Goal: Information Seeking & Learning: Find contact information

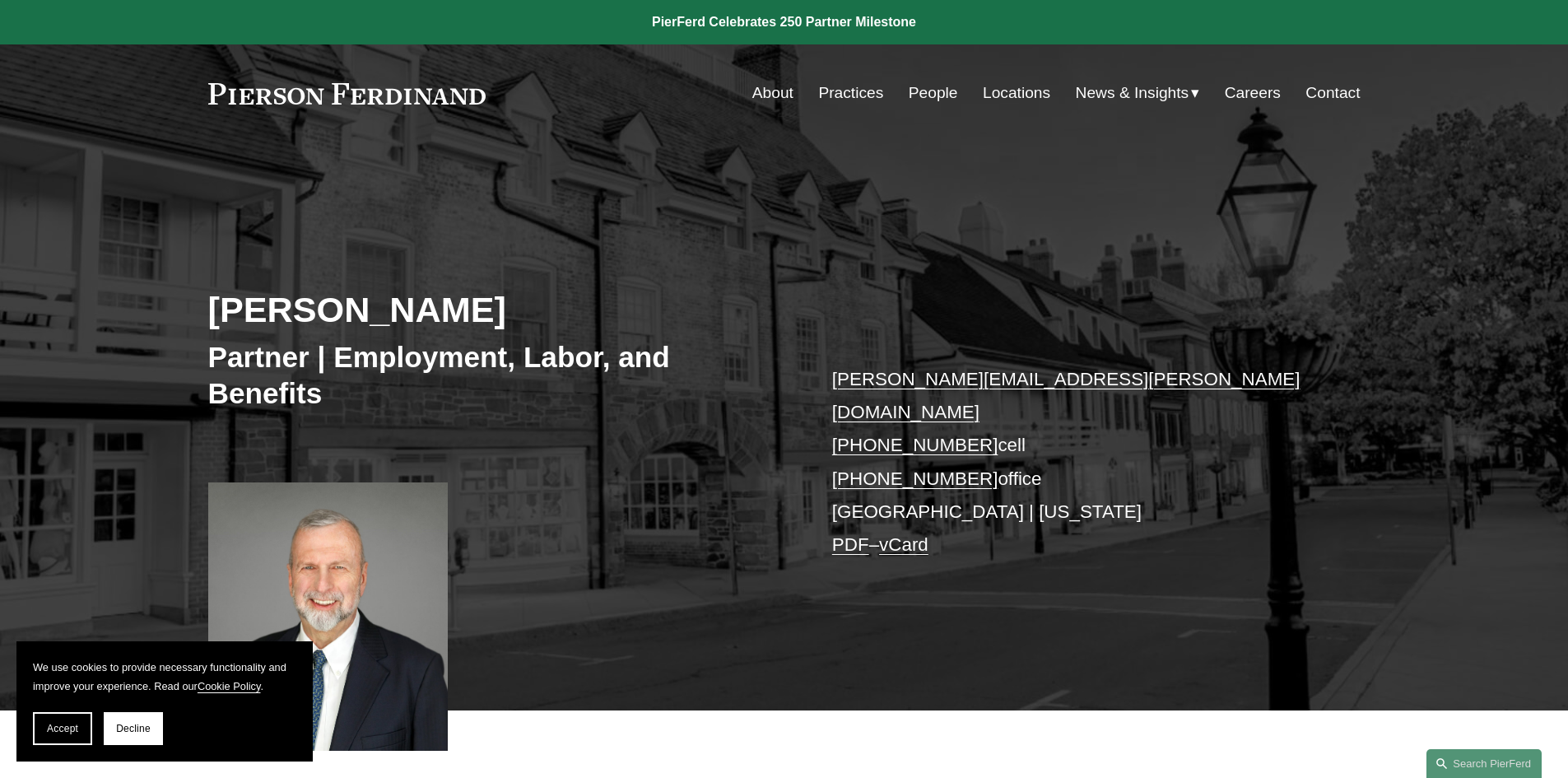
click at [916, 87] on link "People" at bounding box center [933, 93] width 50 height 31
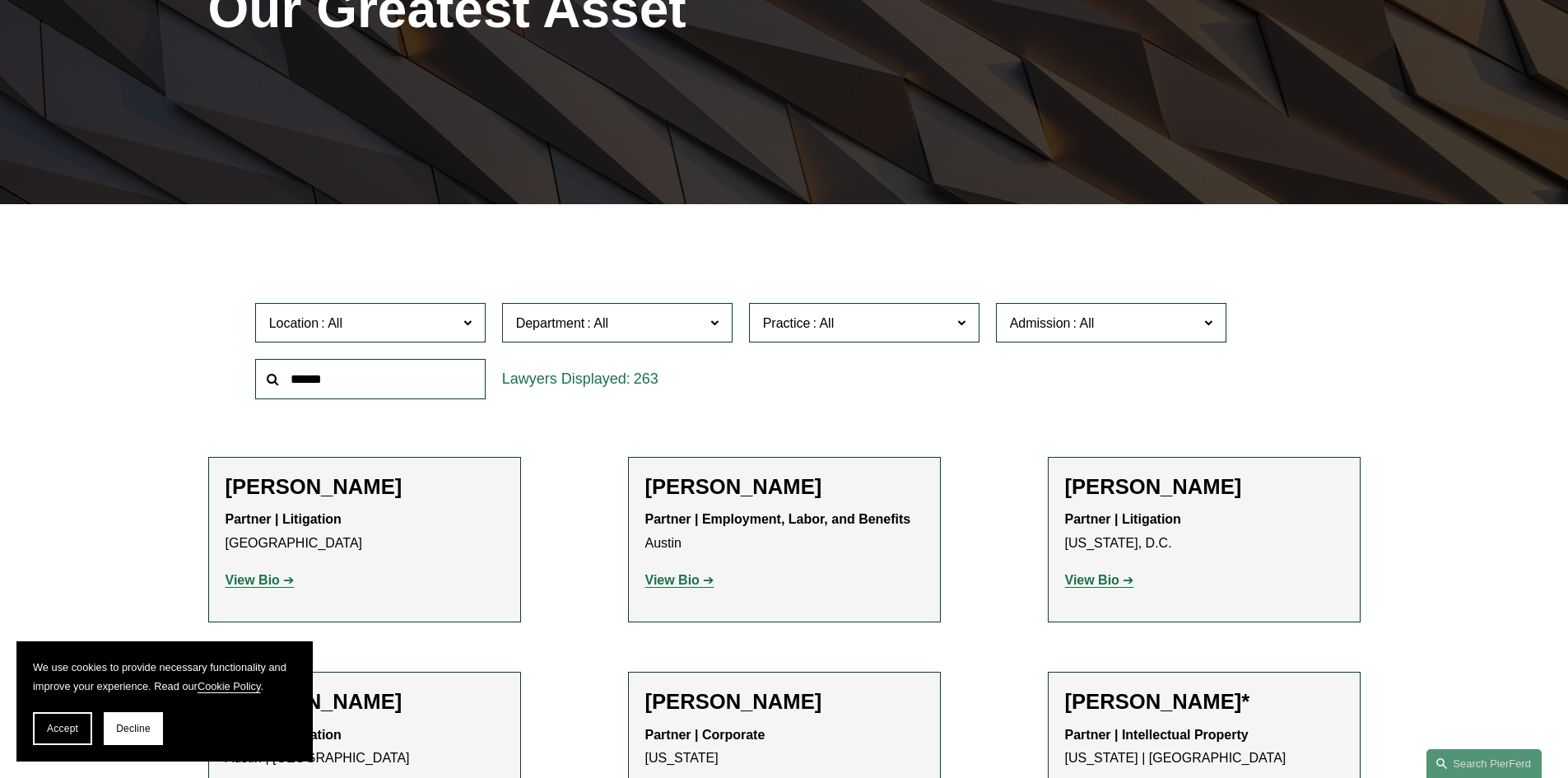
scroll to position [329, 0]
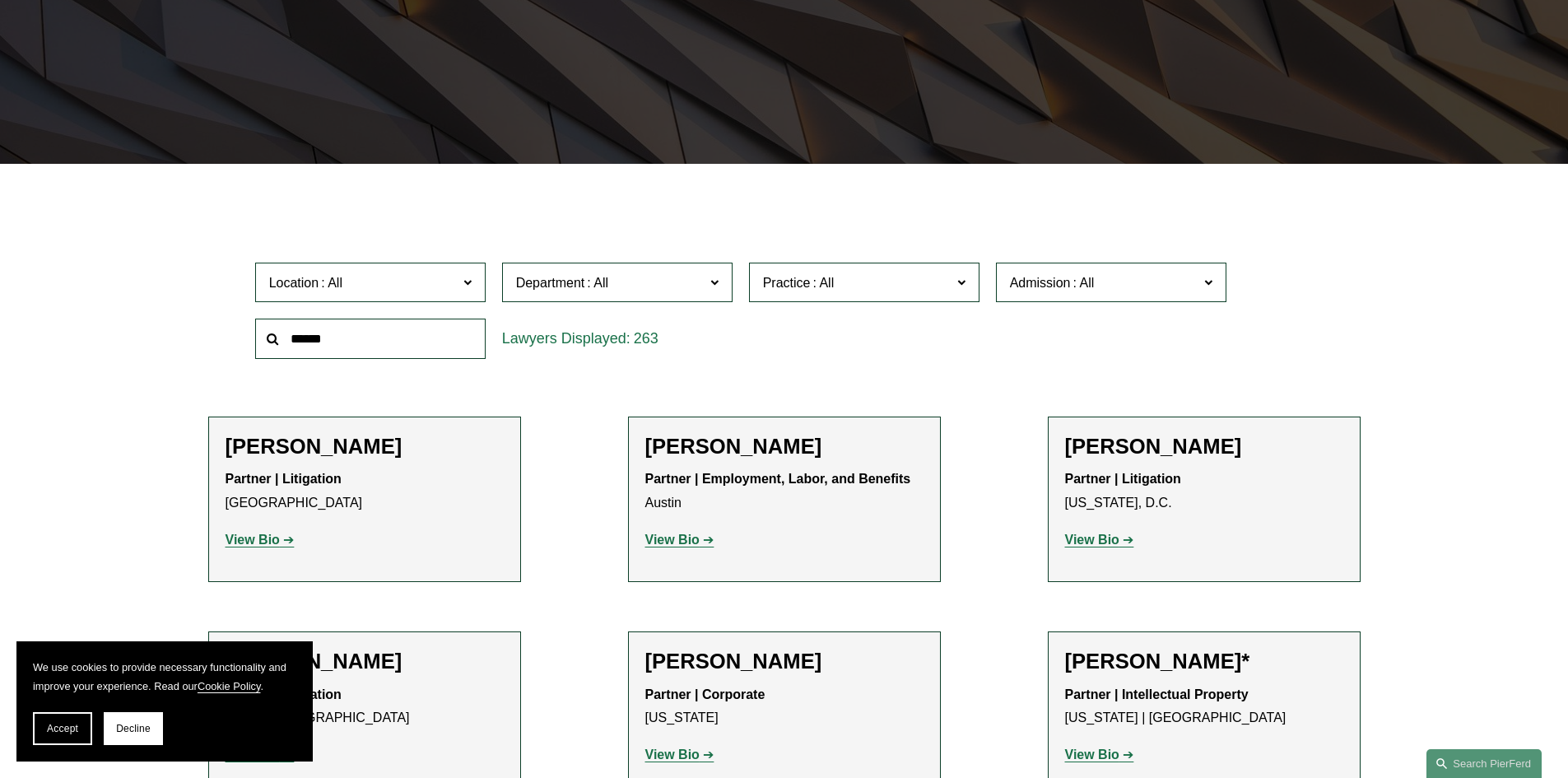
click at [470, 281] on span at bounding box center [466, 281] width 8 height 21
click at [0, 0] on link "[GEOGRAPHIC_DATA]" at bounding box center [0, 0] width 0 height 0
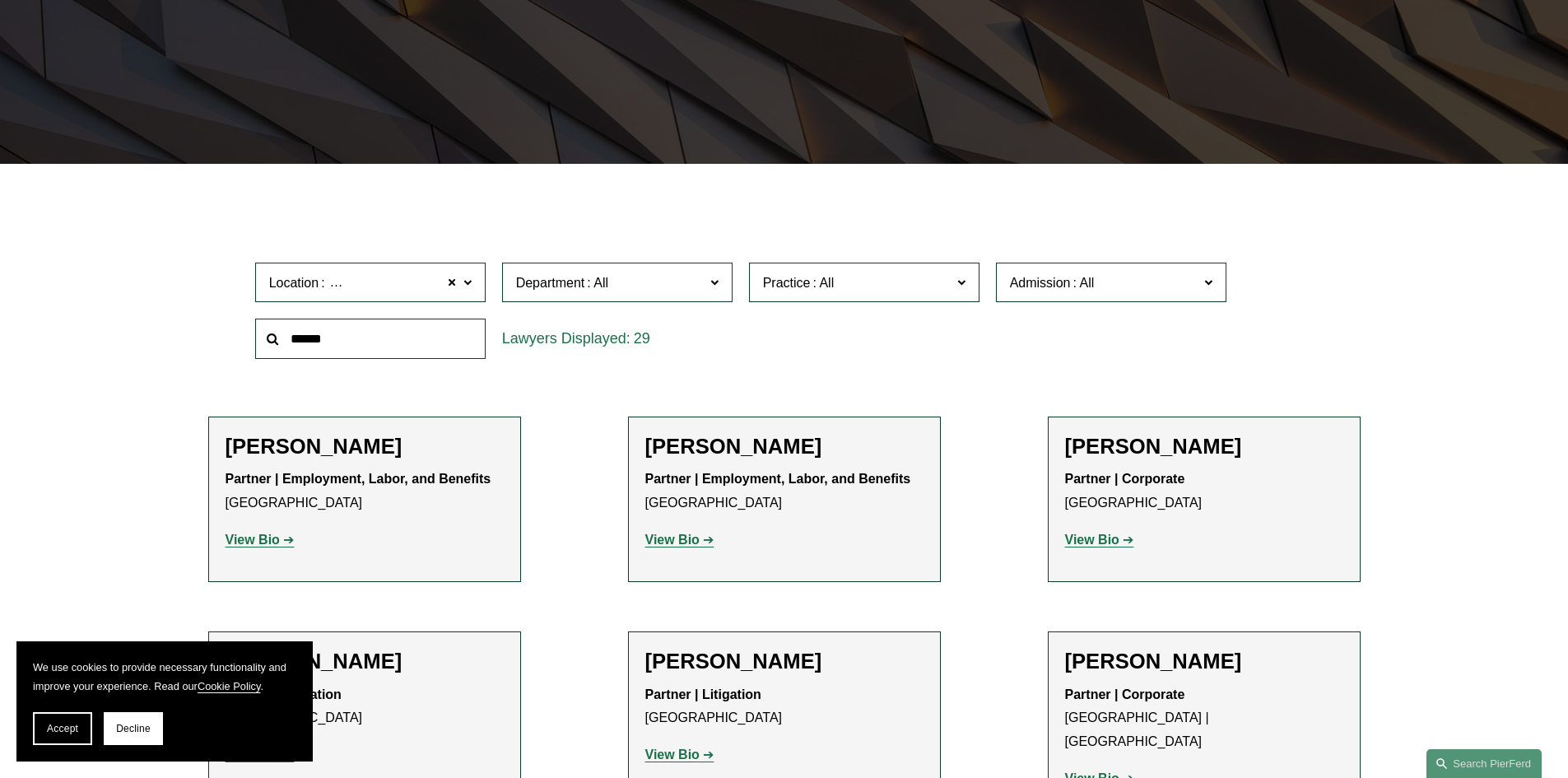
click at [470, 283] on span at bounding box center [466, 281] width 8 height 21
click at [0, 0] on link "[GEOGRAPHIC_DATA]" at bounding box center [0, 0] width 0 height 0
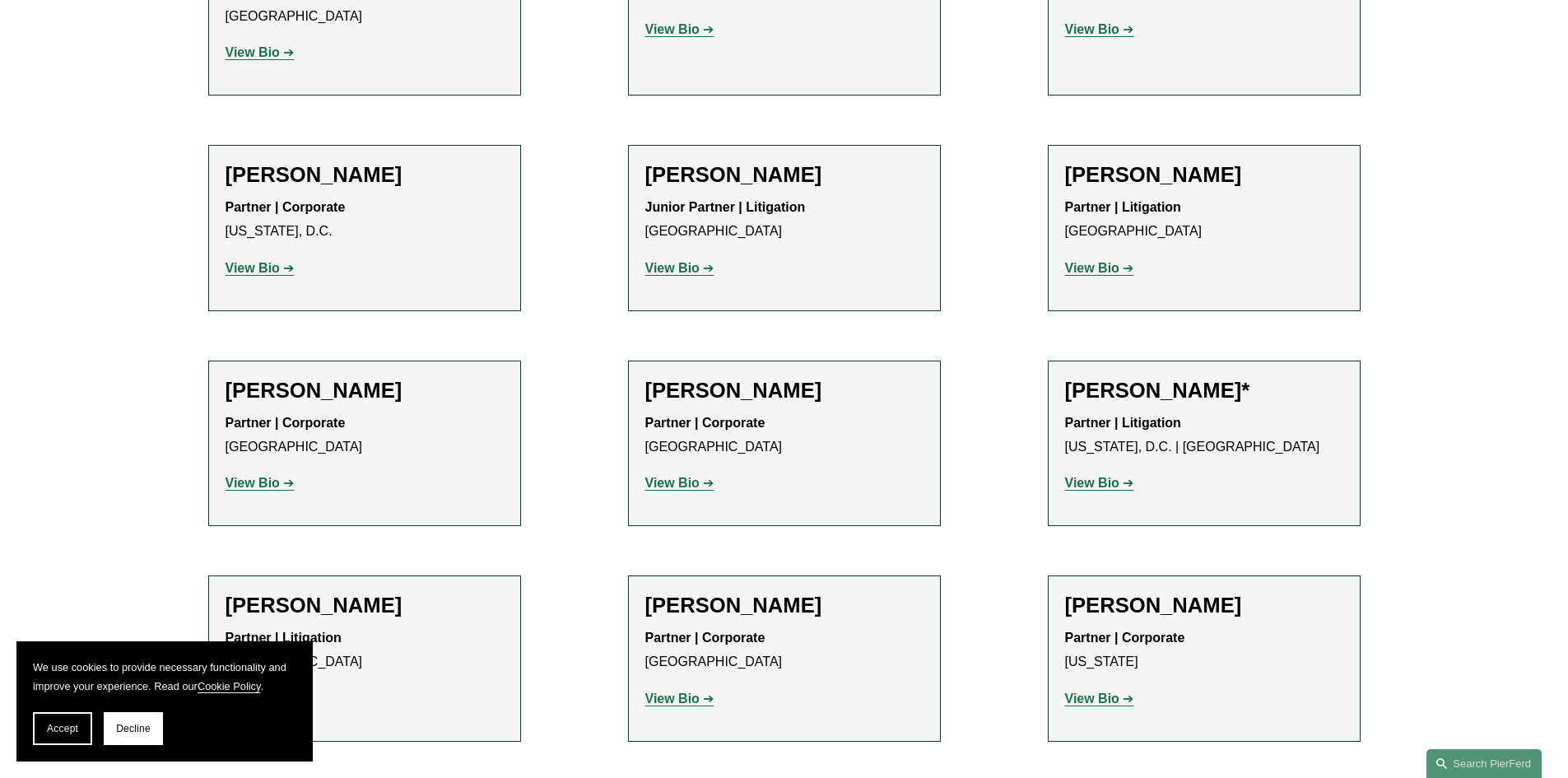
scroll to position [7657, 0]
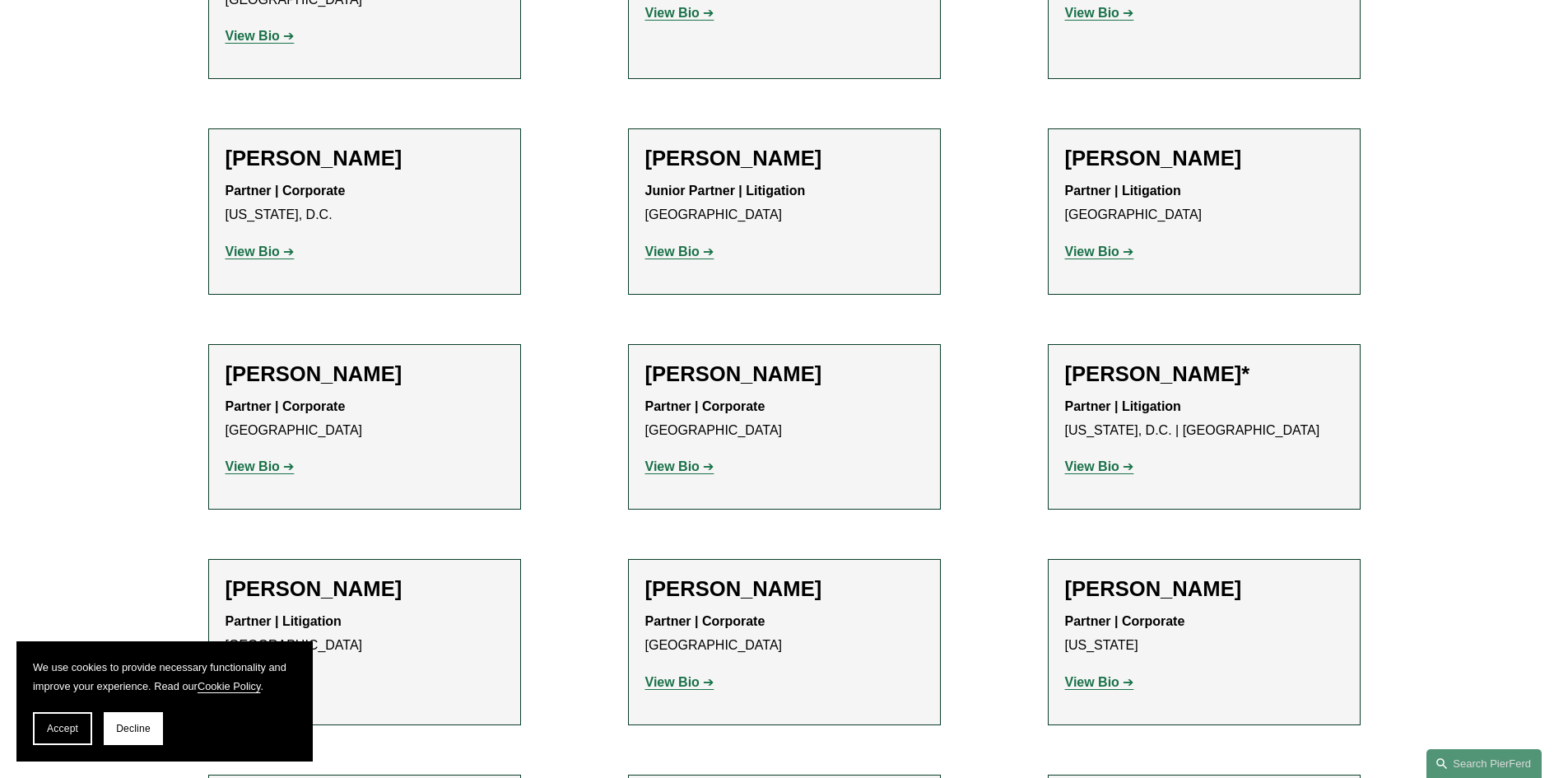
click at [262, 675] on strong "View Bio" at bounding box center [252, 681] width 54 height 14
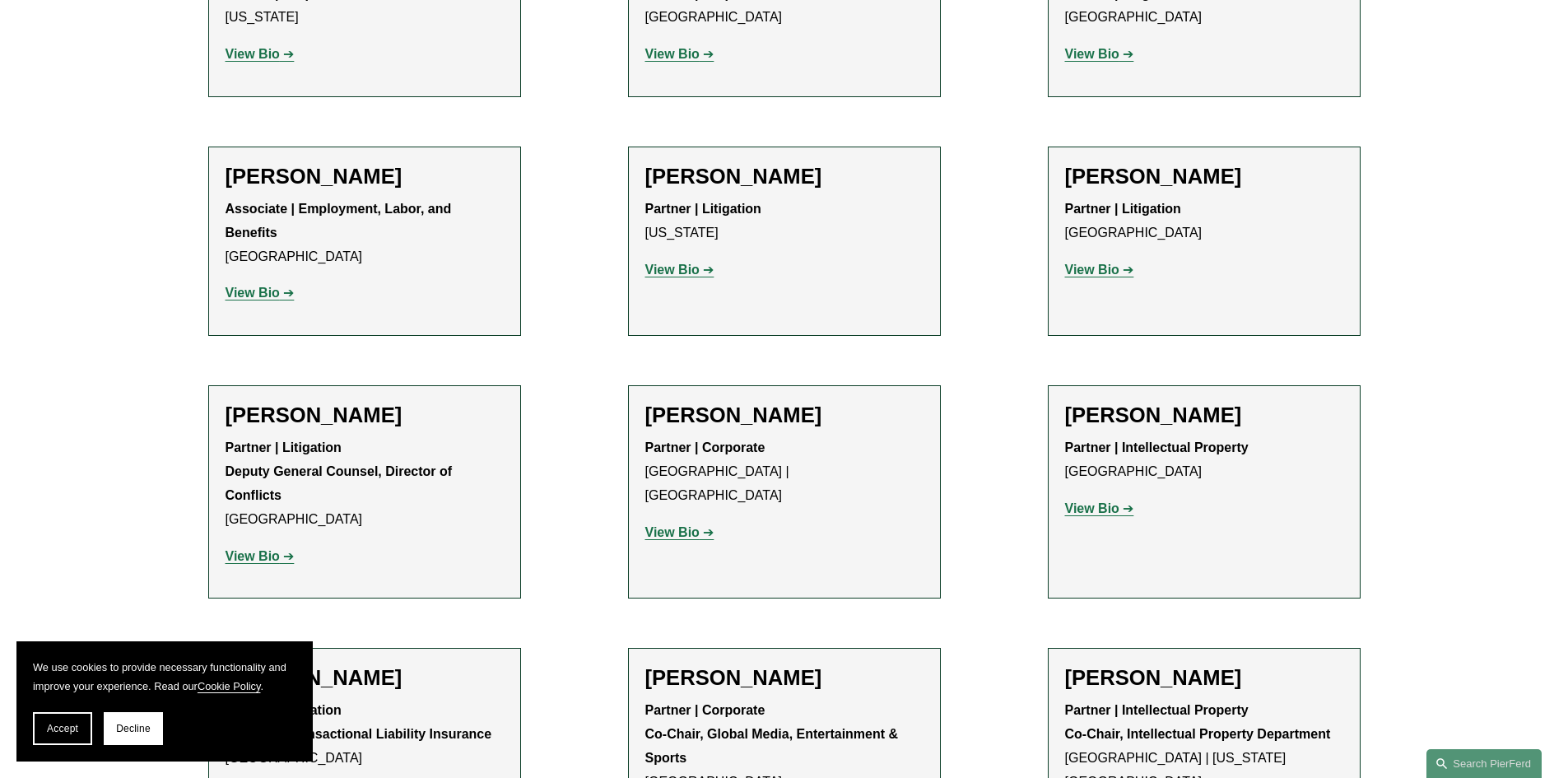
scroll to position [17950, 0]
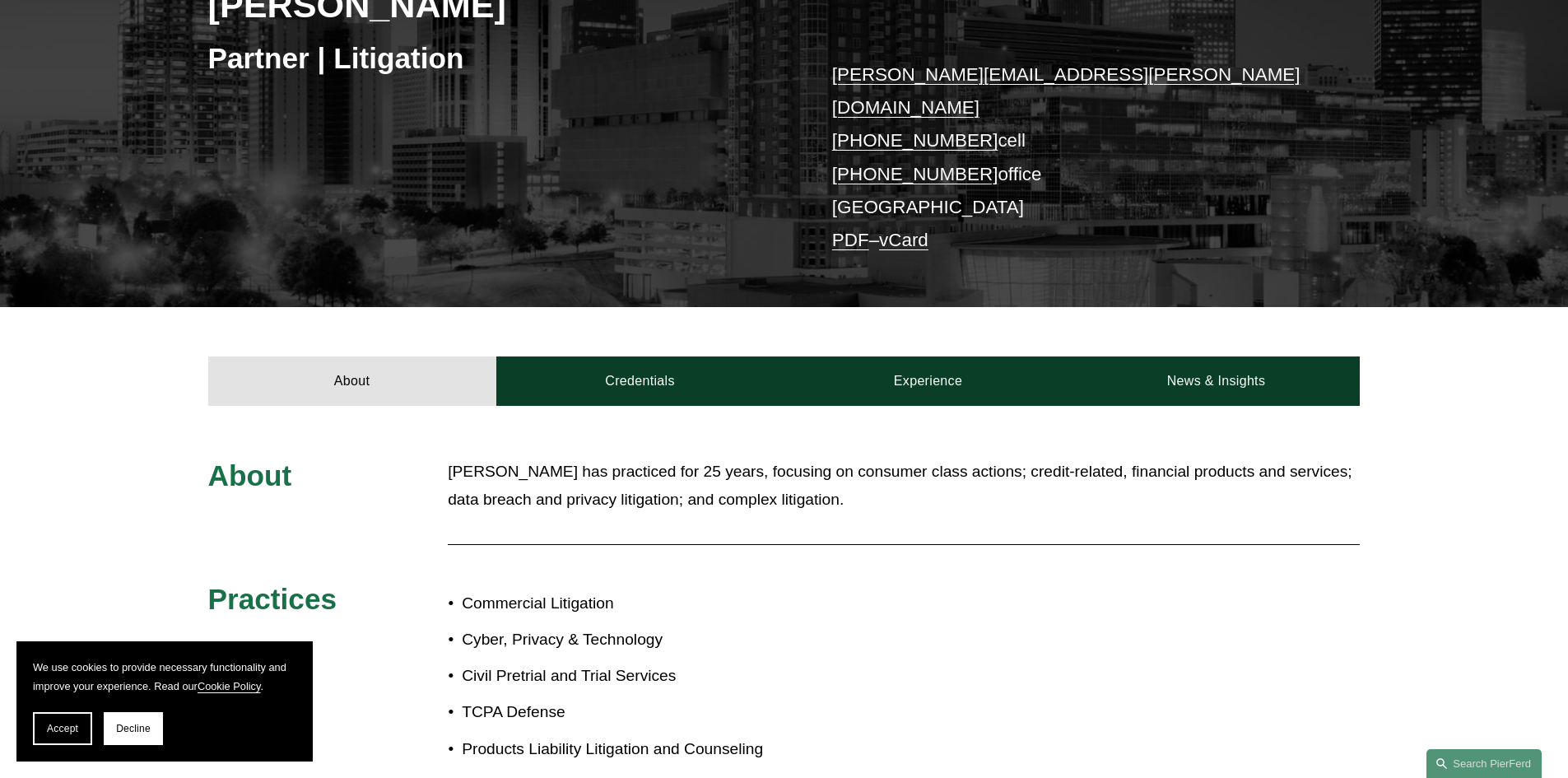
scroll to position [101, 0]
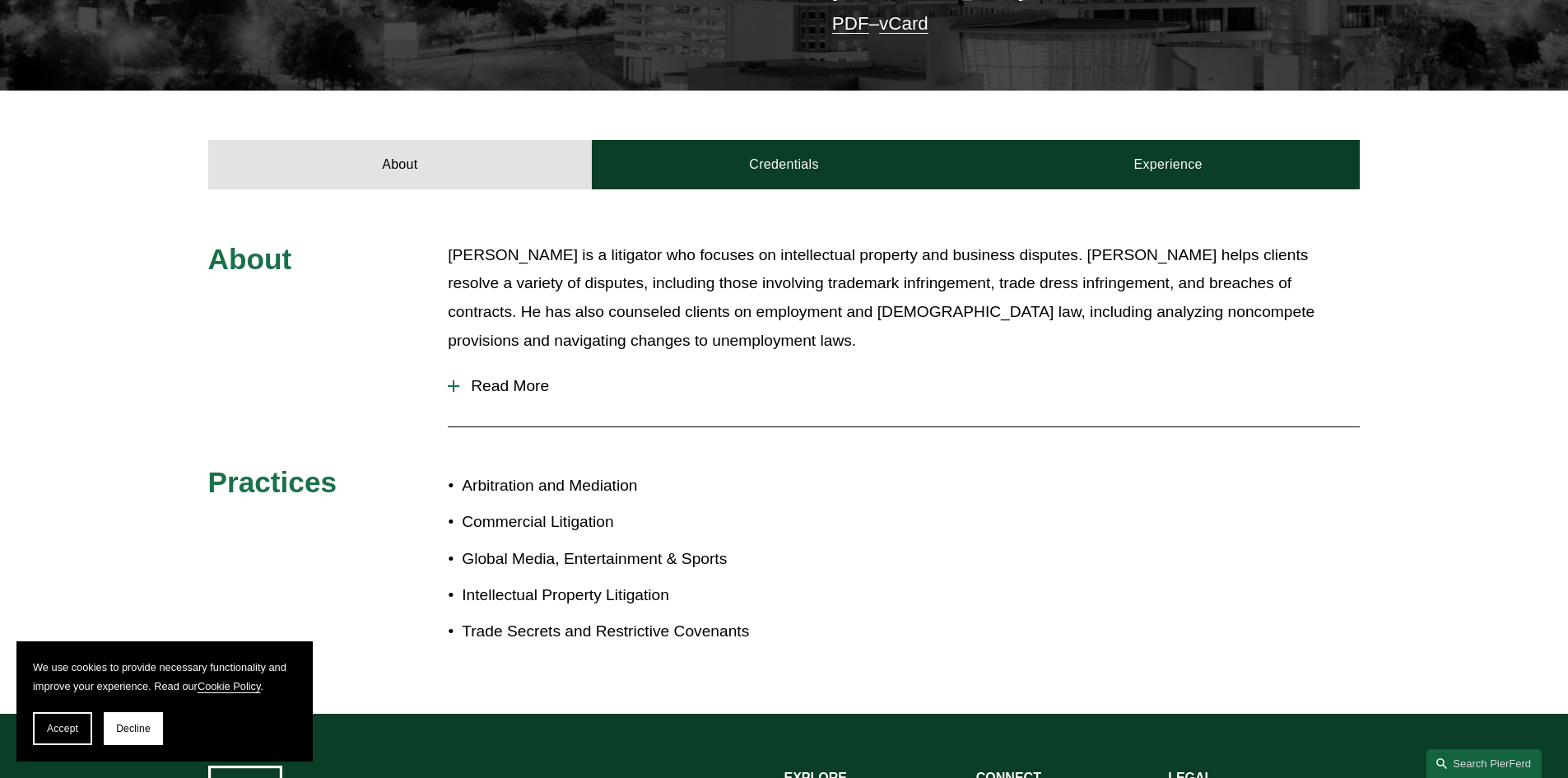
scroll to position [494, 0]
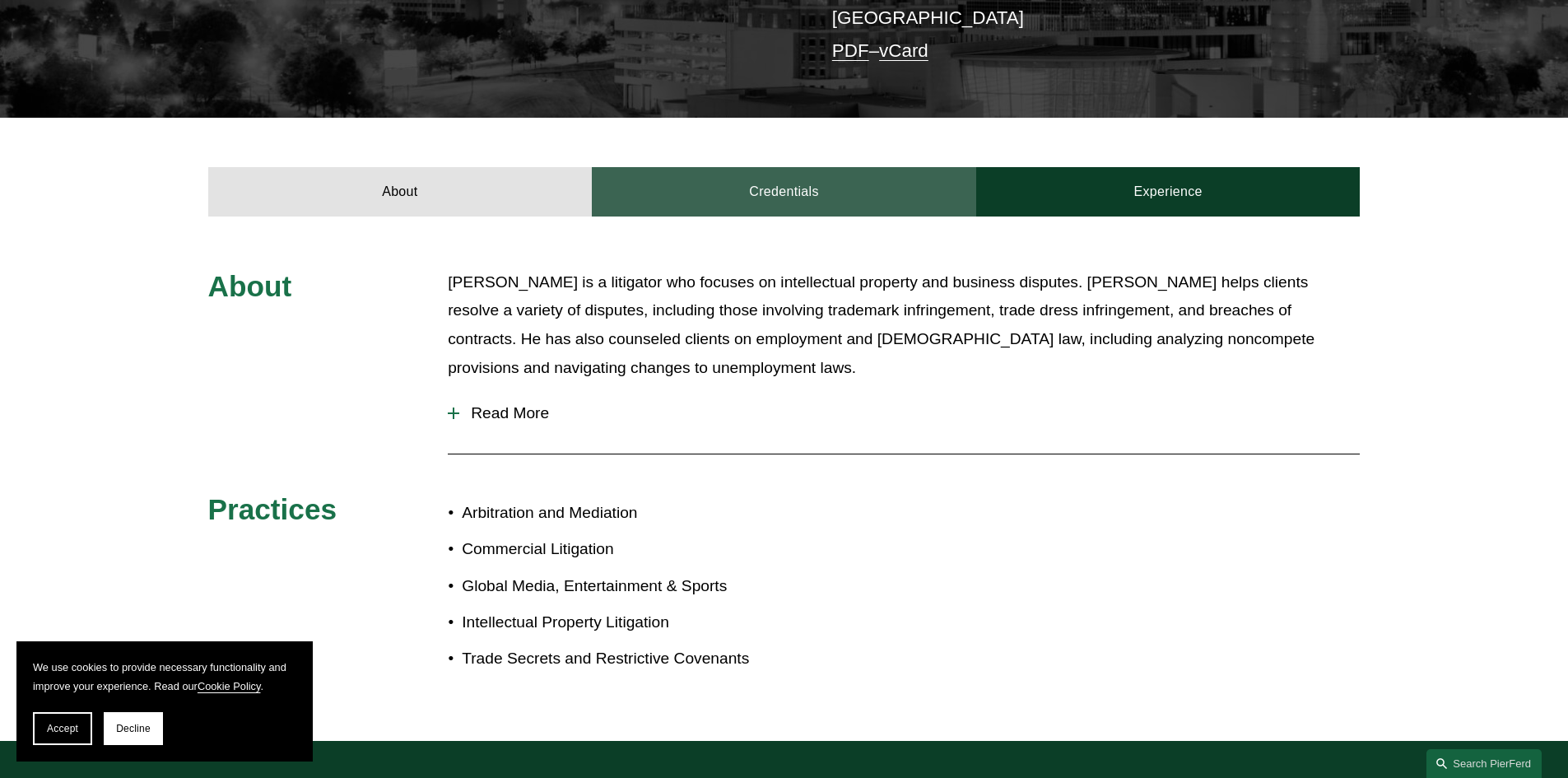
click at [805, 167] on link "Credentials" at bounding box center [783, 192] width 384 height 50
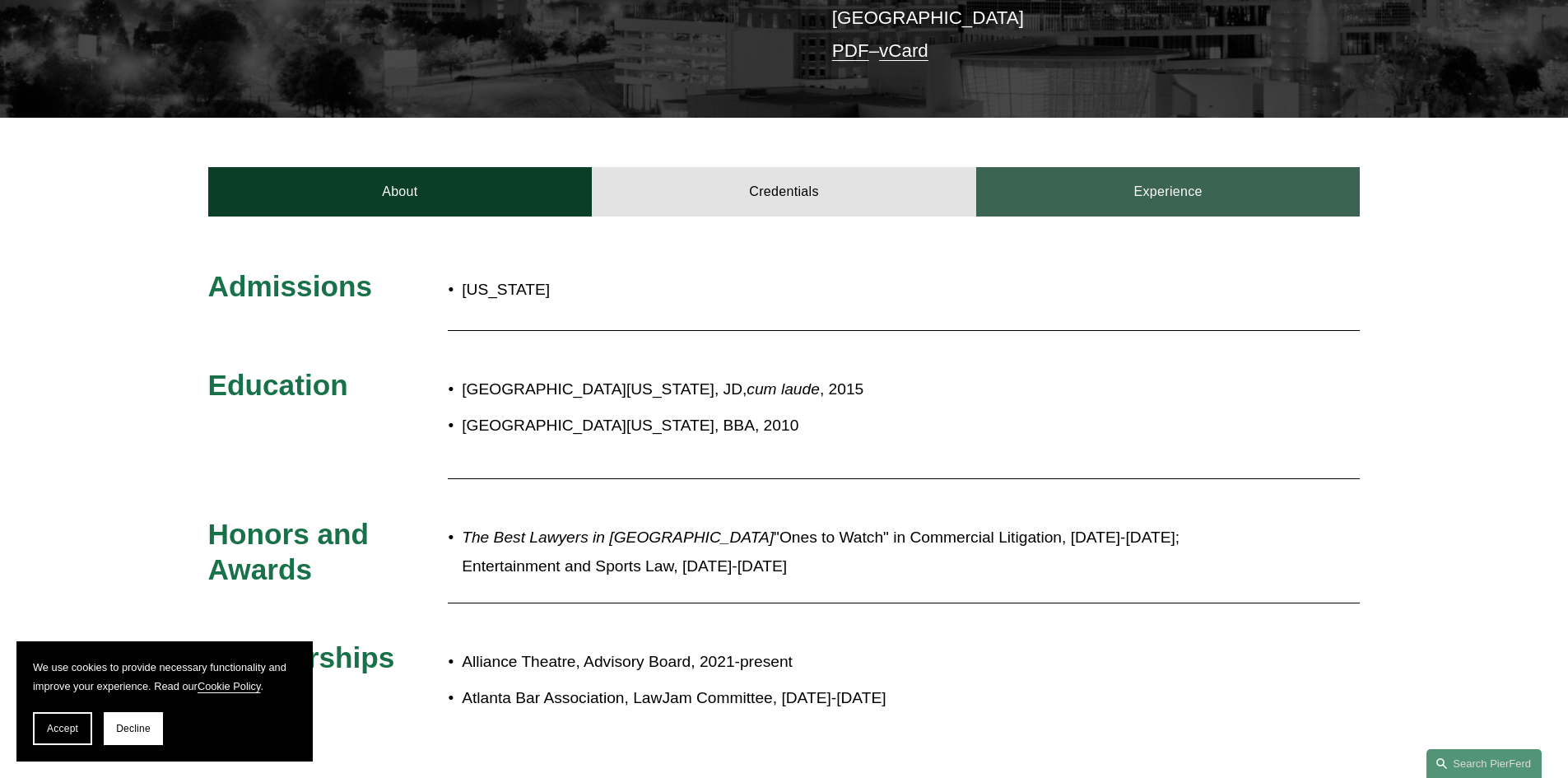
click at [1182, 167] on link "Experience" at bounding box center [1167, 192] width 384 height 50
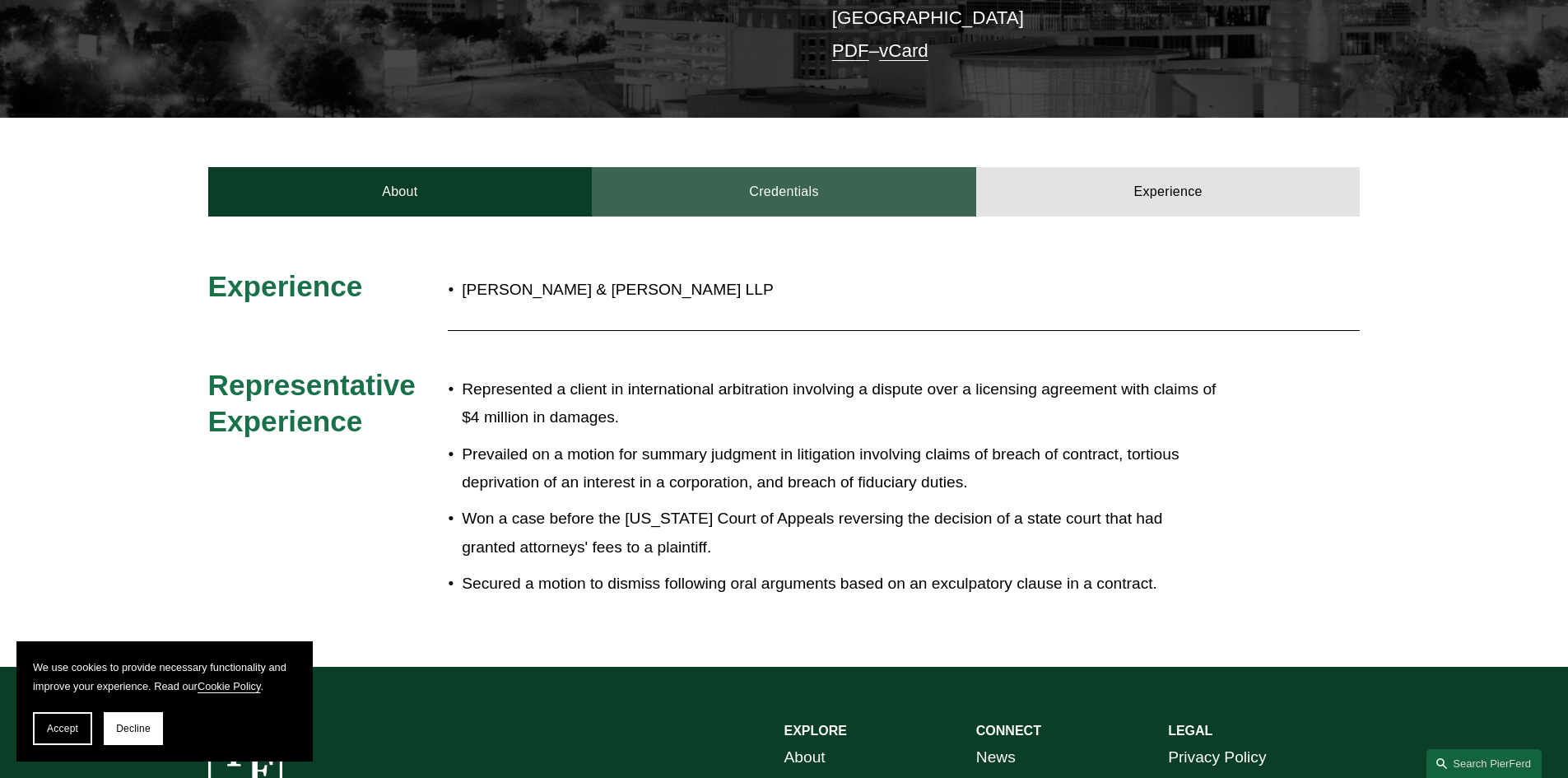
click at [753, 167] on link "Credentials" at bounding box center [783, 192] width 384 height 50
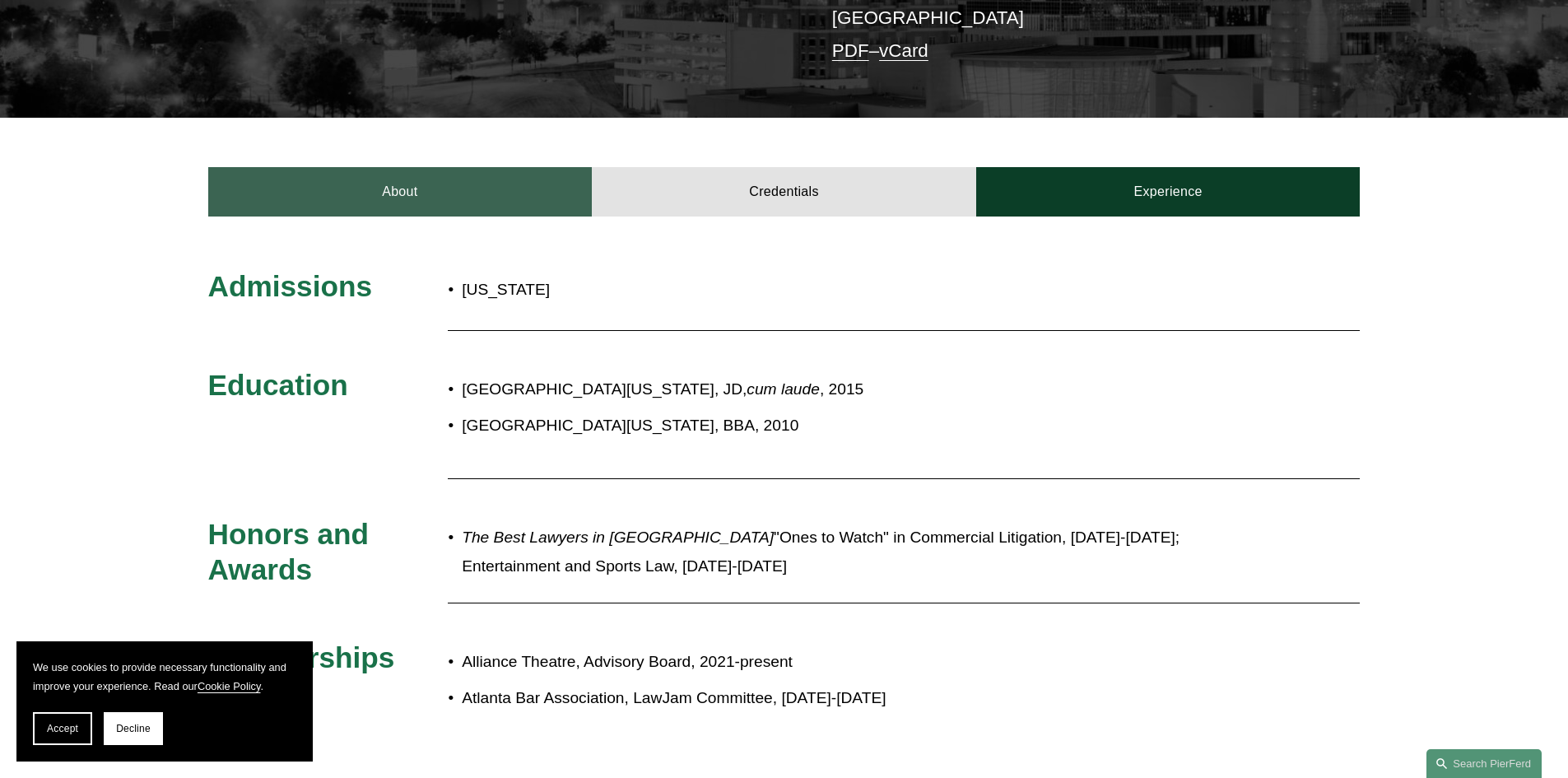
click at [413, 167] on link "About" at bounding box center [400, 192] width 384 height 50
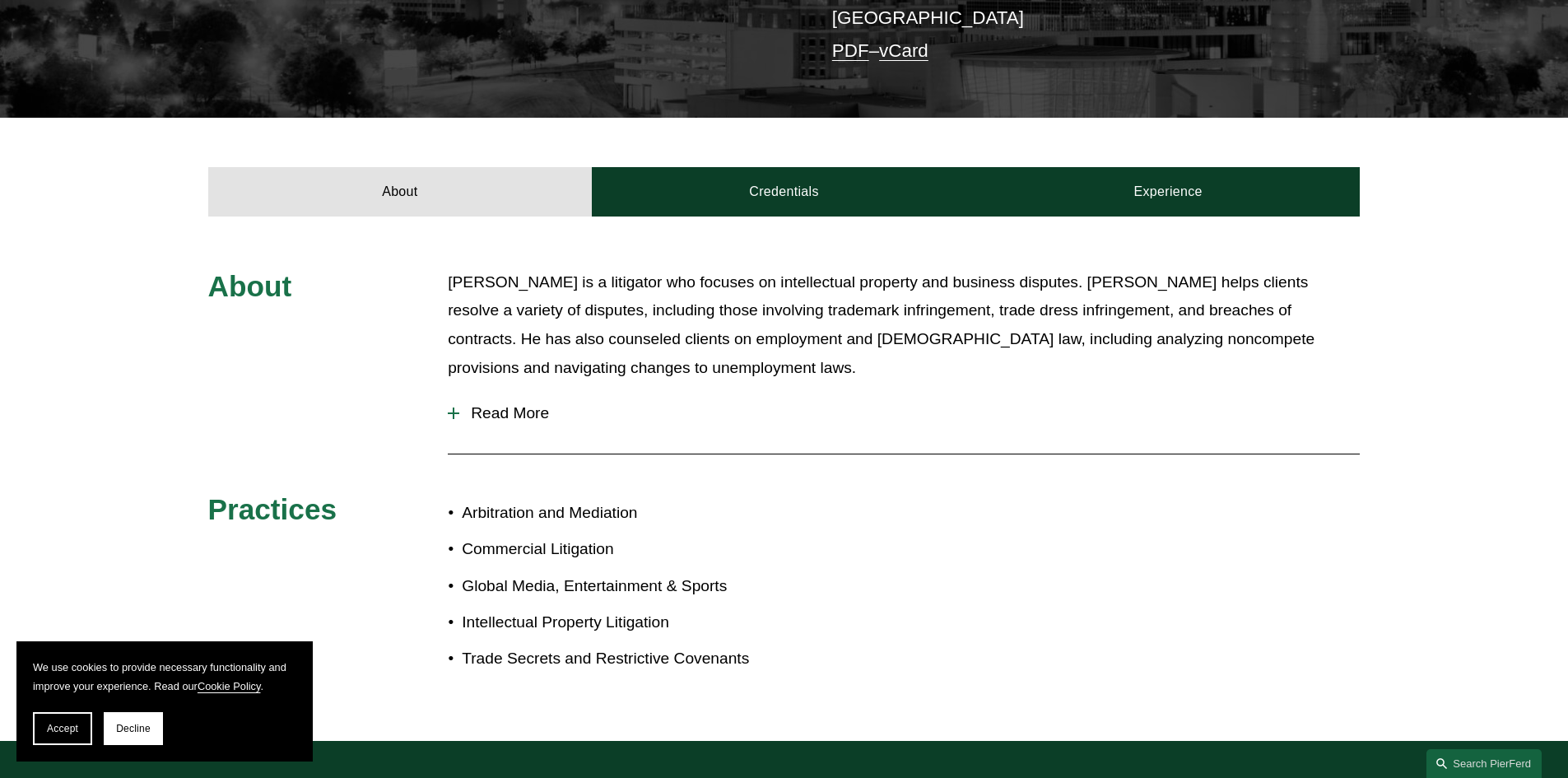
click at [511, 405] on span "Read More" at bounding box center [908, 414] width 900 height 18
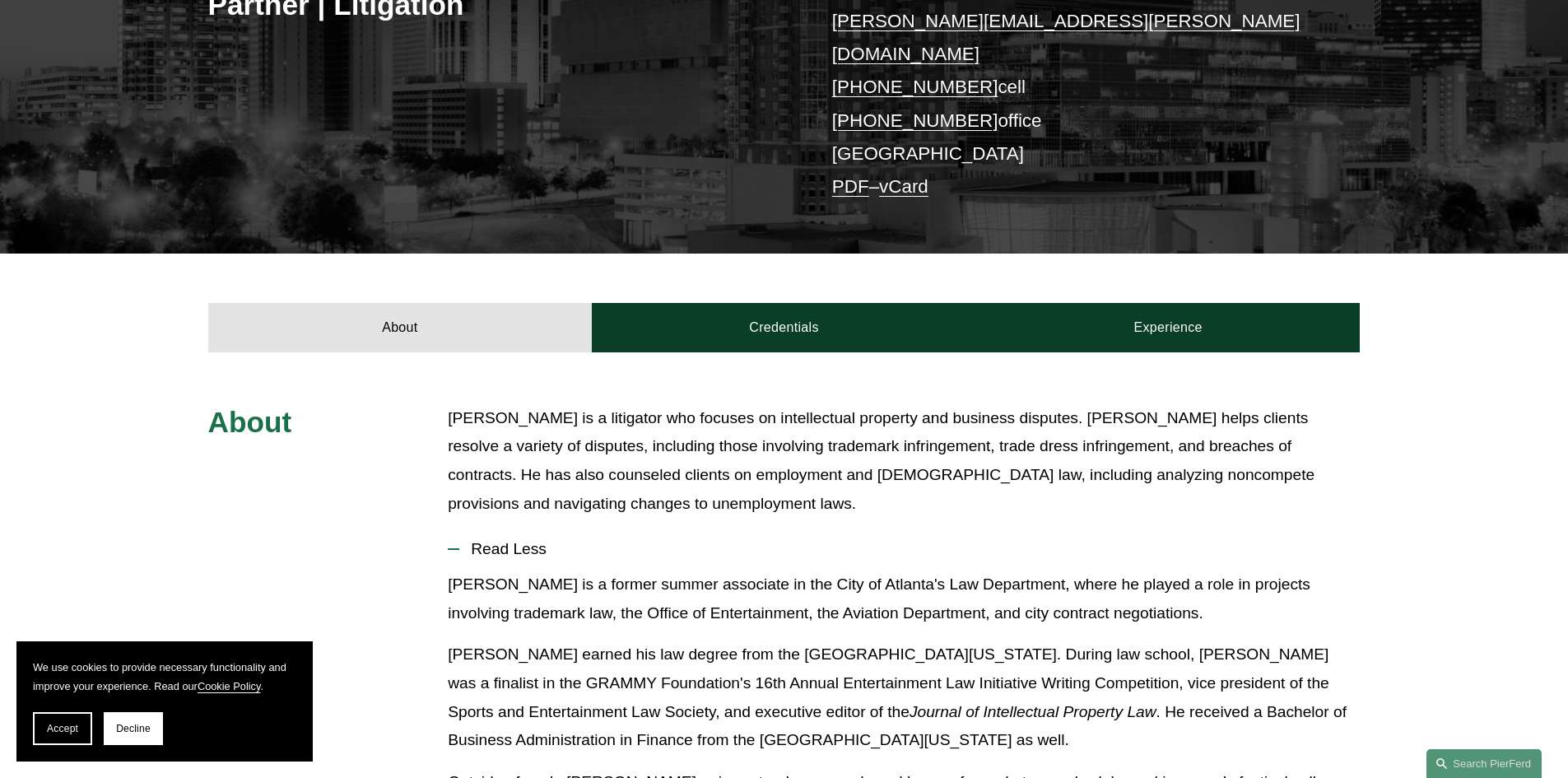
scroll to position [165, 0]
